Goal: Find specific page/section: Find specific page/section

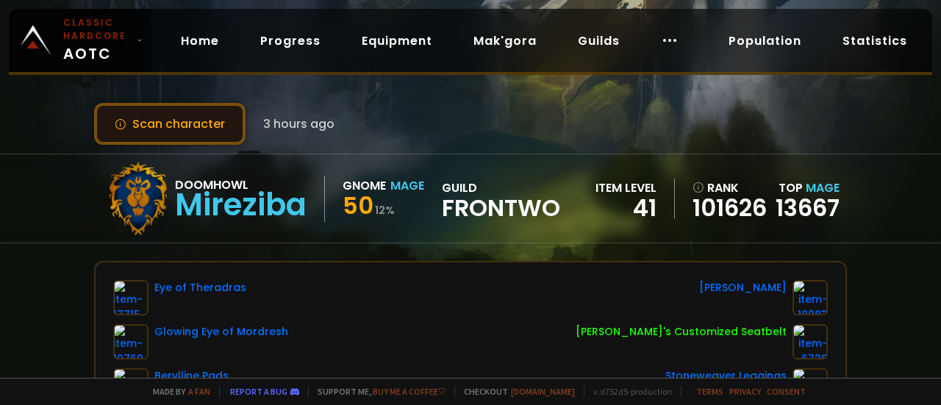
drag, startPoint x: 0, startPoint y: 0, endPoint x: 194, endPoint y: 126, distance: 231.7
click at [194, 126] on button "Scan character" at bounding box center [169, 124] width 151 height 42
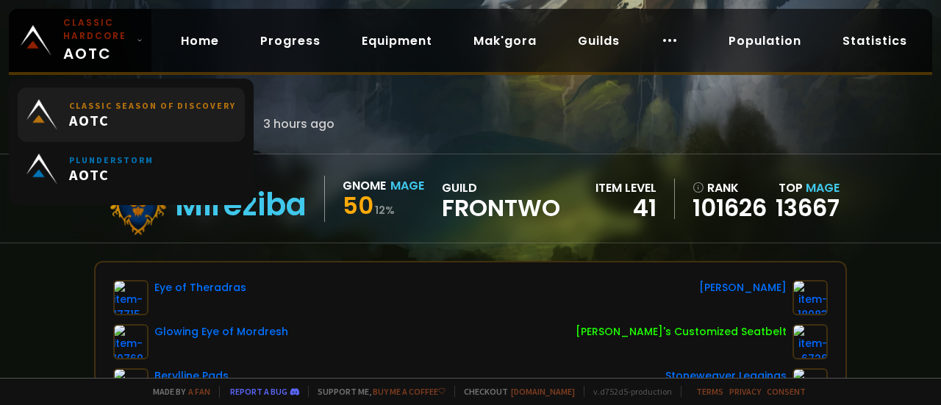
click at [188, 114] on span "AOTC" at bounding box center [152, 120] width 167 height 18
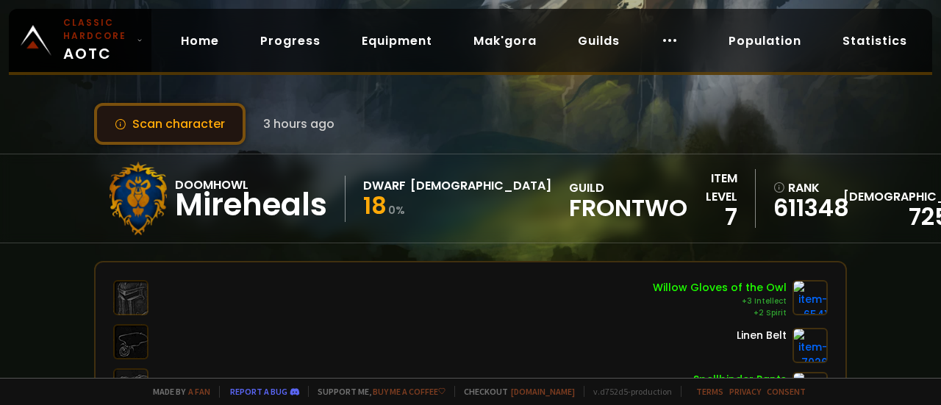
click at [199, 120] on button "Scan character" at bounding box center [169, 124] width 151 height 42
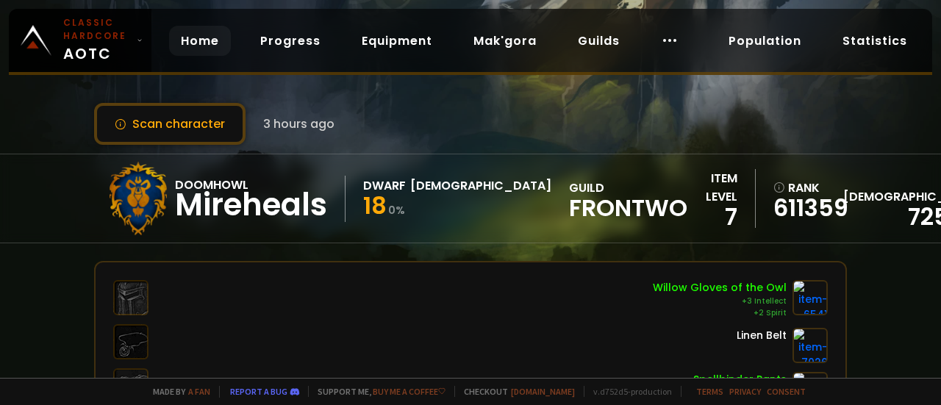
click at [199, 39] on link "Home" at bounding box center [200, 41] width 62 height 30
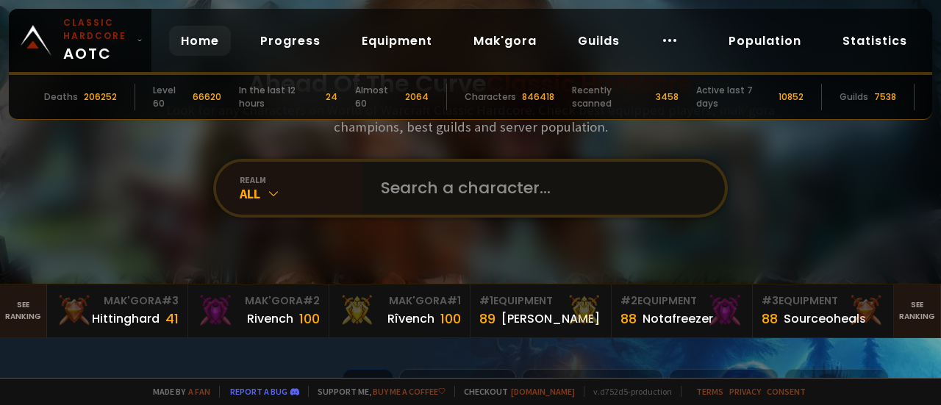
click at [411, 204] on input "text" at bounding box center [539, 188] width 335 height 53
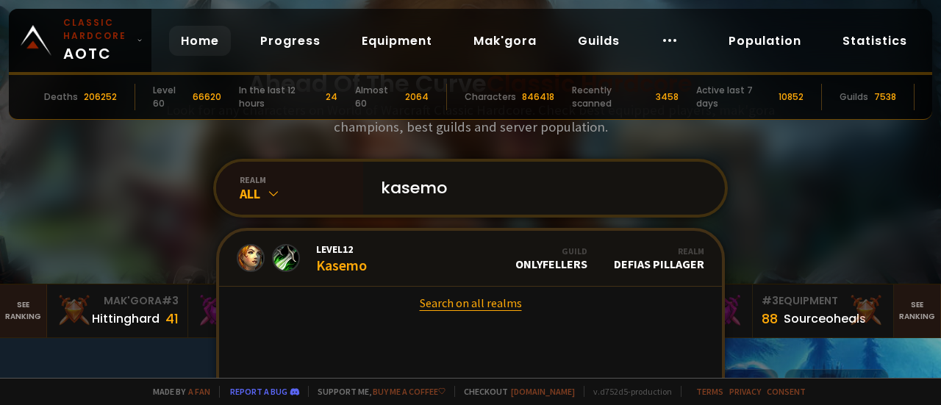
type input "kasemo"
click at [444, 304] on link "Search on all realms" at bounding box center [470, 303] width 503 height 32
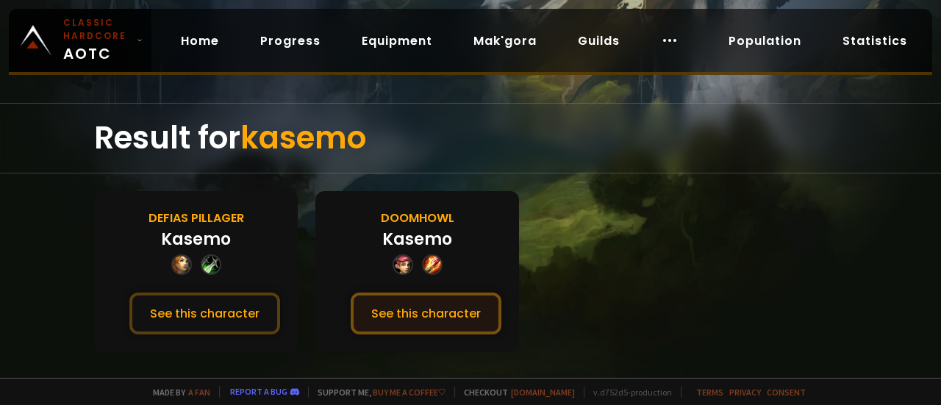
click at [443, 313] on button "See this character" at bounding box center [426, 314] width 151 height 42
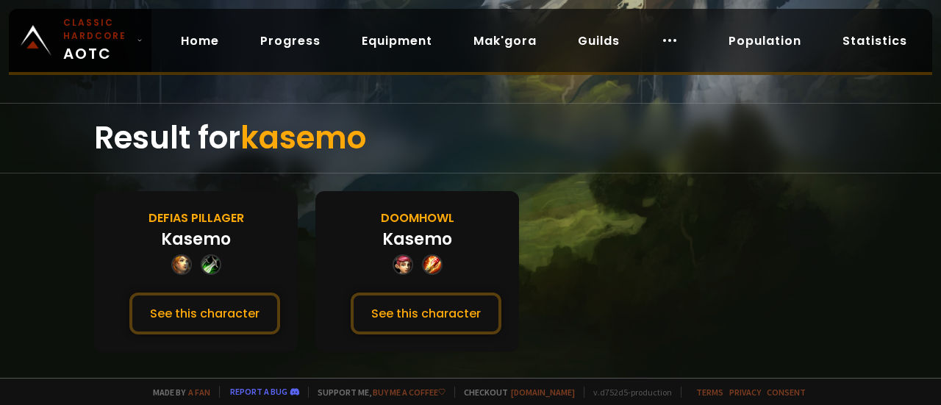
drag, startPoint x: 219, startPoint y: 315, endPoint x: 257, endPoint y: 285, distance: 49.2
click at [219, 315] on button "See this character" at bounding box center [204, 314] width 151 height 42
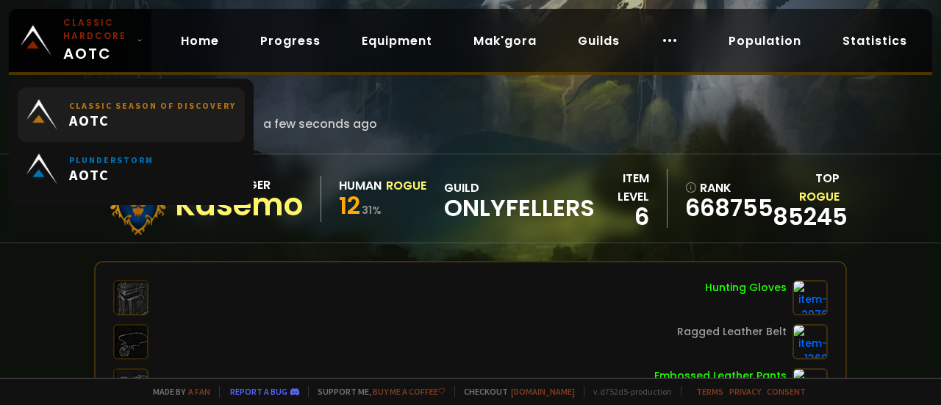
click at [133, 111] on span "AOTC" at bounding box center [152, 120] width 167 height 18
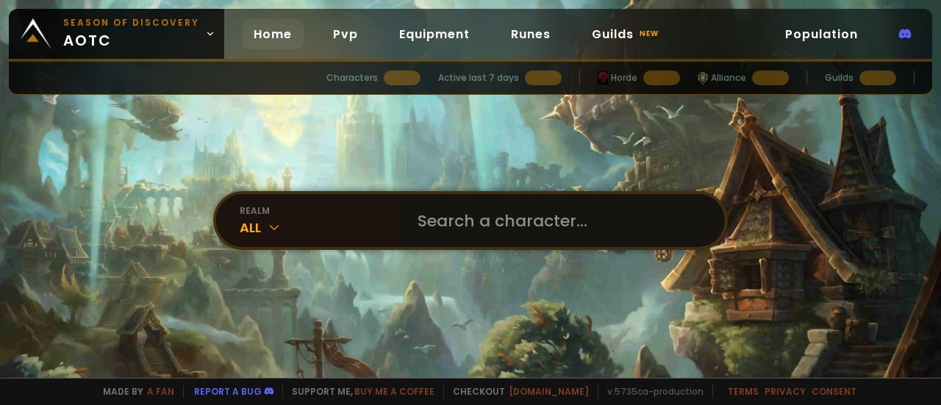
click at [469, 220] on input "text" at bounding box center [558, 220] width 299 height 53
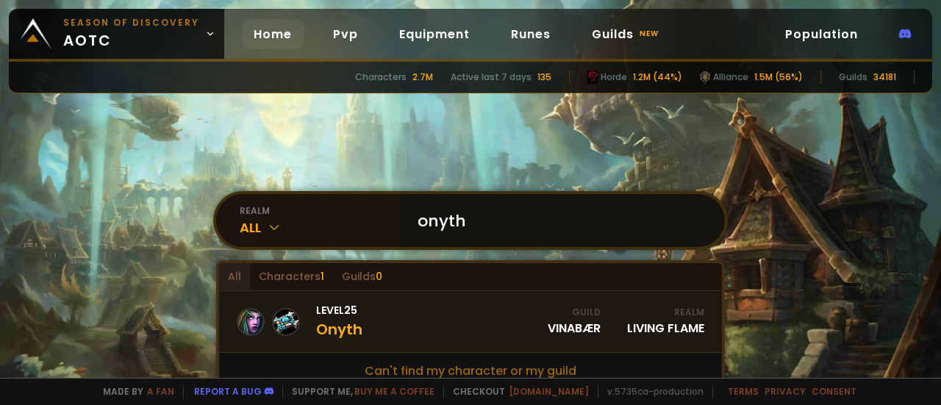
scroll to position [74, 0]
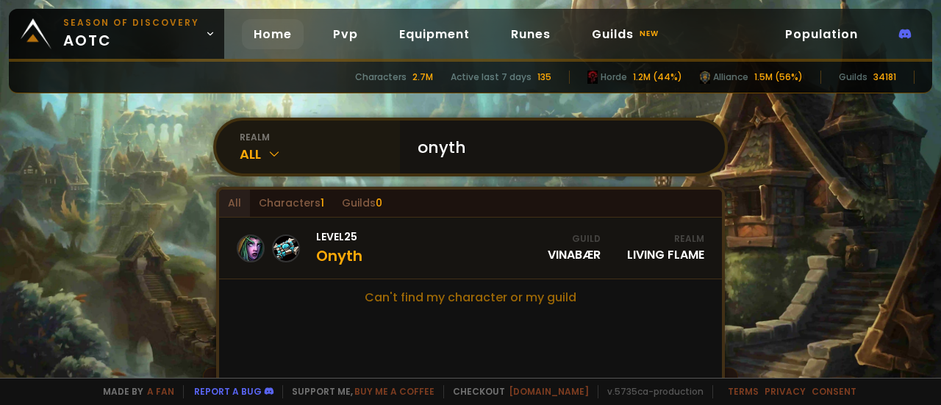
type input "onyth"
click at [267, 153] on icon at bounding box center [274, 153] width 15 height 15
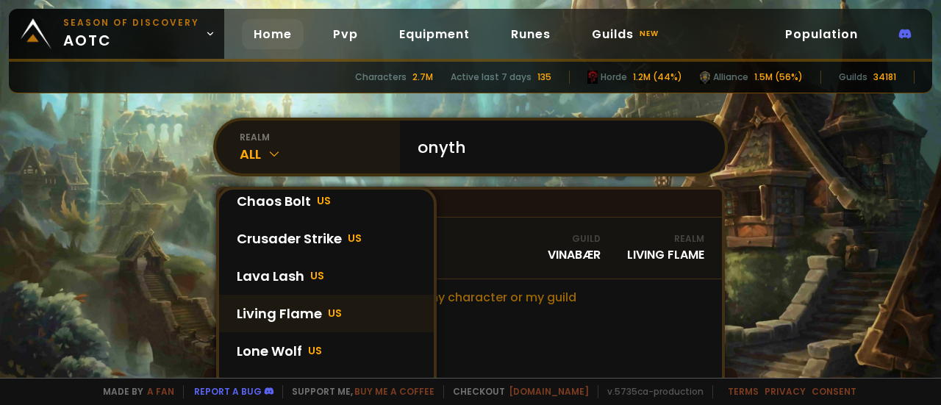
scroll to position [271, 0]
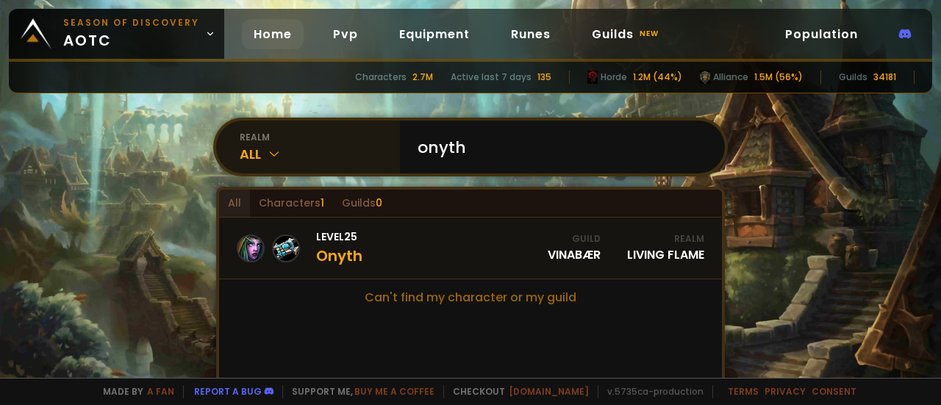
click at [267, 152] on icon at bounding box center [274, 153] width 15 height 15
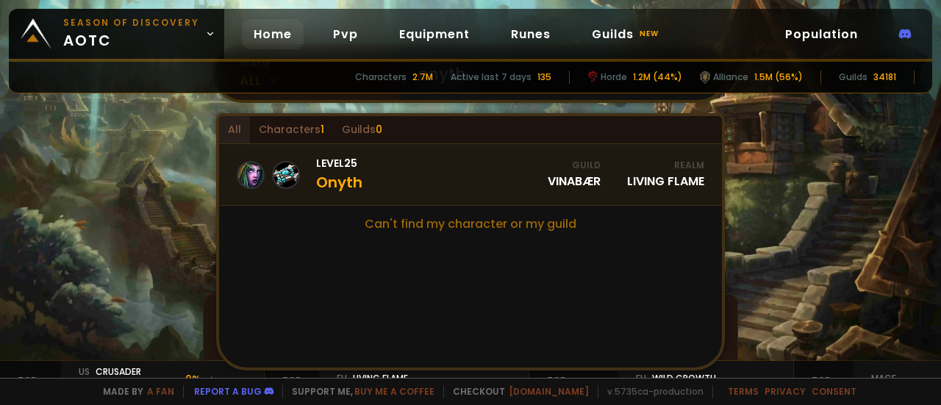
click at [343, 173] on div "Level 25 Onyth" at bounding box center [339, 175] width 46 height 38
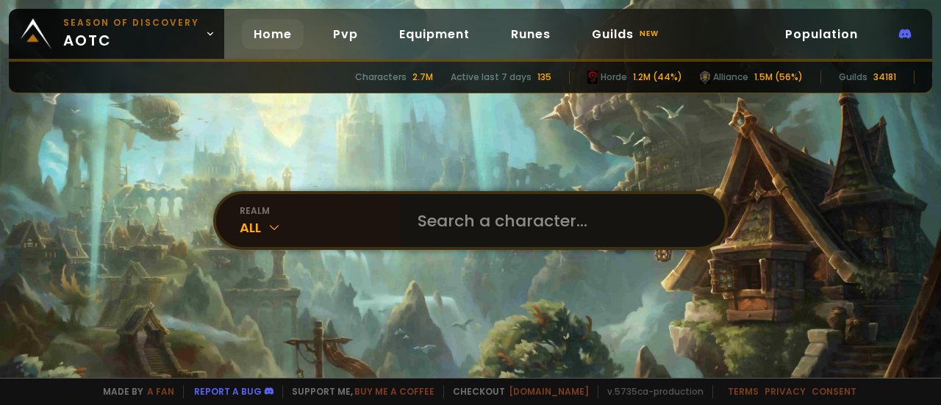
click at [479, 224] on input "text" at bounding box center [558, 220] width 299 height 53
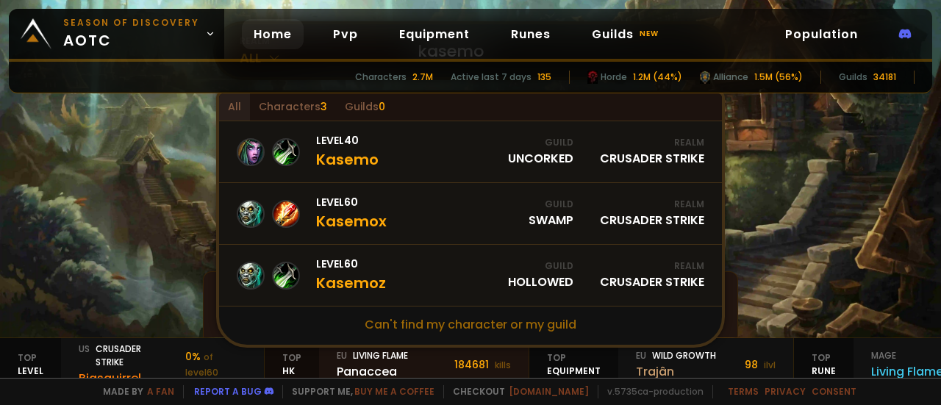
scroll to position [147, 0]
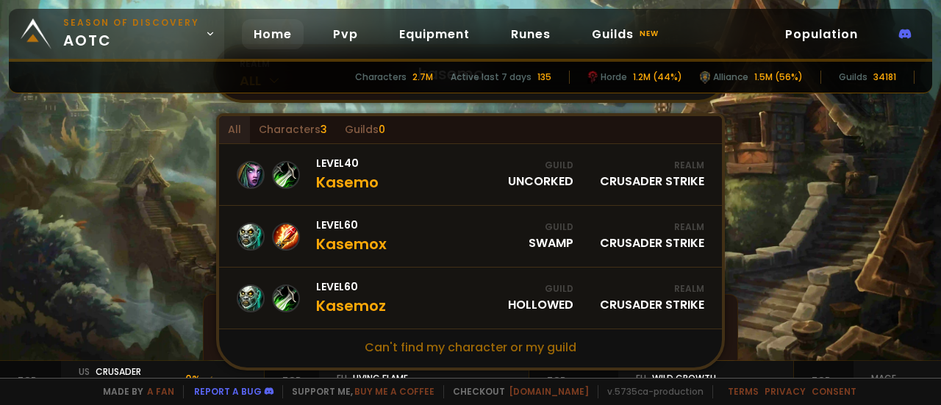
type input "kasemo"
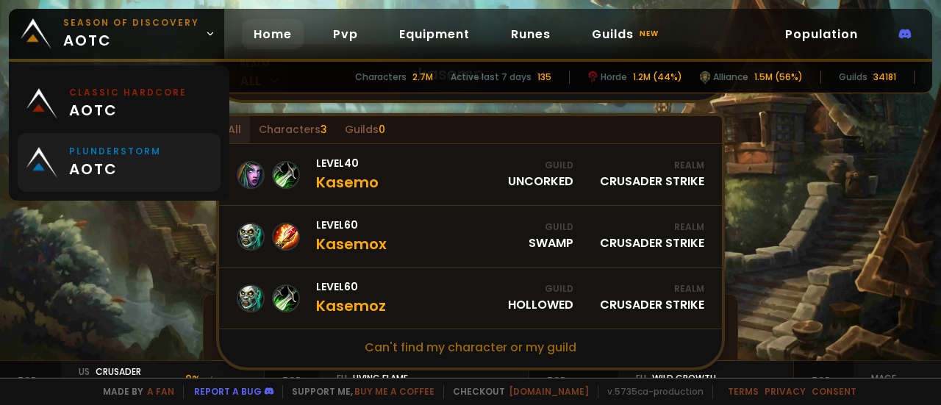
click at [119, 154] on small "Plunderstorm" at bounding box center [115, 151] width 92 height 13
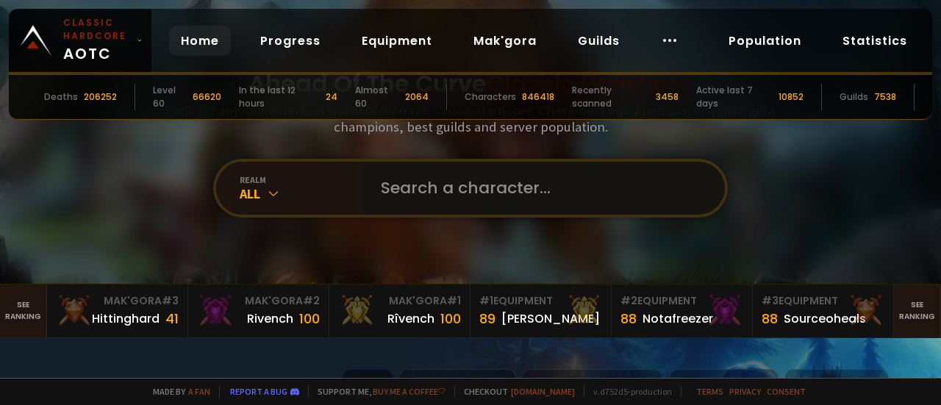
click at [426, 193] on input "text" at bounding box center [539, 188] width 335 height 53
